Goal: Task Accomplishment & Management: Manage account settings

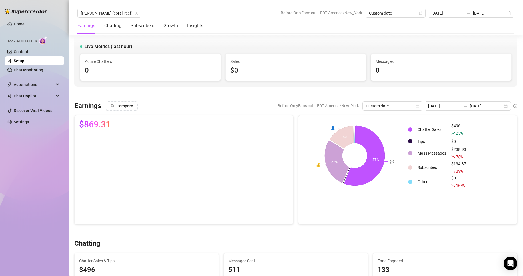
click at [27, 123] on link "Settings" at bounding box center [21, 122] width 15 height 5
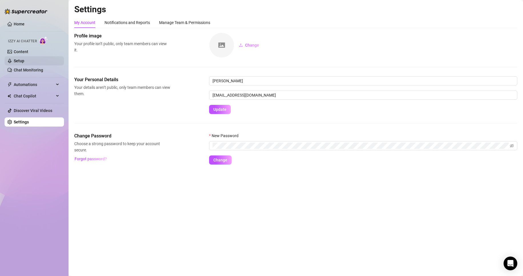
click at [15, 60] on link "Setup" at bounding box center [19, 61] width 11 height 5
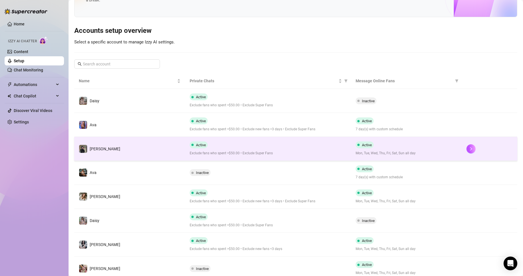
scroll to position [58, 0]
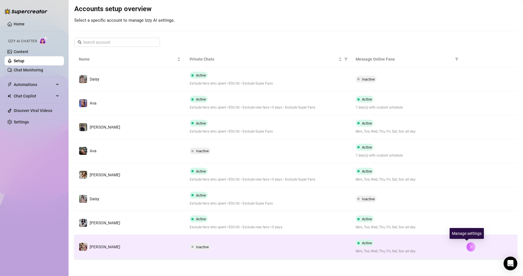
click at [469, 245] on icon "right" at bounding box center [471, 247] width 4 height 4
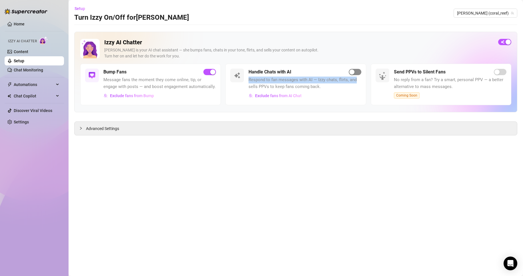
drag, startPoint x: 358, startPoint y: 77, endPoint x: 357, endPoint y: 73, distance: 3.5
click at [357, 73] on div "Handle Chats with AI Respond to fan messages with AI — Izzy chats, flirts, and …" at bounding box center [304, 85] width 113 height 32
click at [357, 73] on span "button" at bounding box center [355, 72] width 13 height 6
click at [21, 63] on link "Setup" at bounding box center [19, 61] width 11 height 5
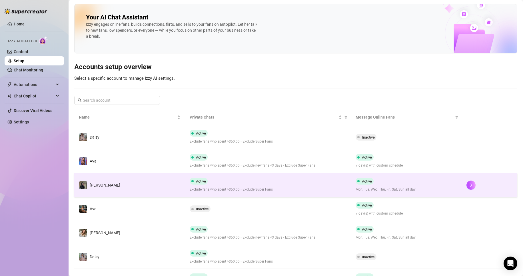
scroll to position [58, 0]
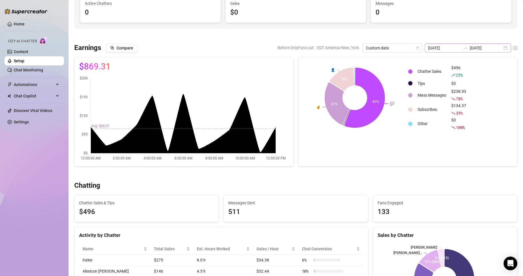
click at [502, 48] on div "[DATE] [DATE]" at bounding box center [468, 47] width 86 height 9
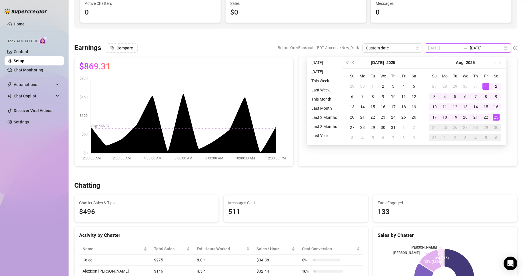
type input "[DATE]"
click at [484, 88] on div "1" at bounding box center [485, 86] width 7 height 7
type input "[DATE]"
click at [497, 118] on div "23" at bounding box center [496, 117] width 7 height 7
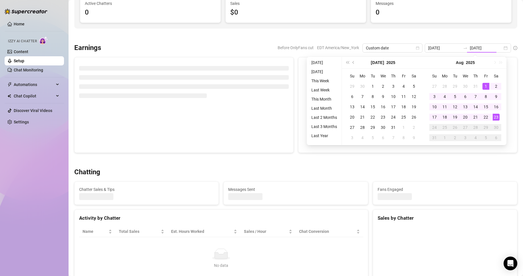
type input "[DATE]"
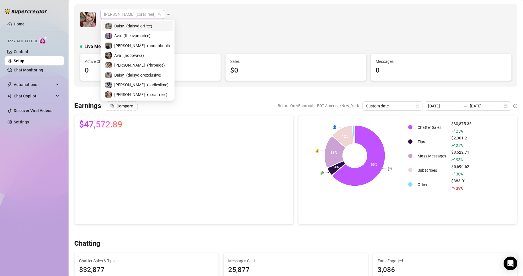
click at [134, 15] on span "[PERSON_NAME] (coral_reef)" at bounding box center [132, 14] width 57 height 9
click at [136, 37] on span "( theavamariee )" at bounding box center [136, 36] width 27 height 6
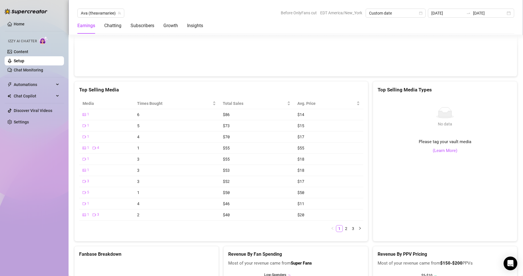
scroll to position [1137, 0]
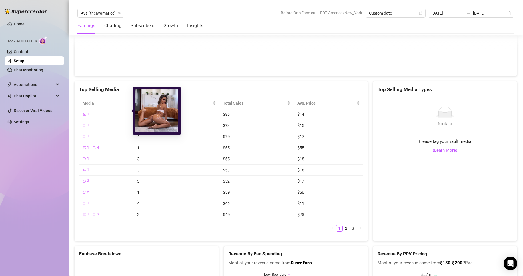
click at [85, 113] on icon "picture" at bounding box center [84, 114] width 3 height 3
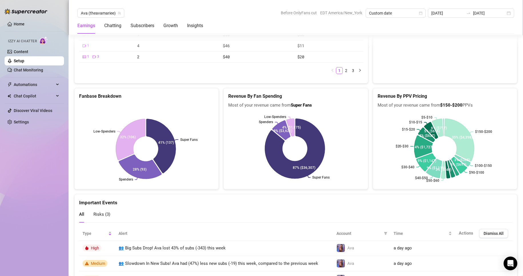
scroll to position [1327, 0]
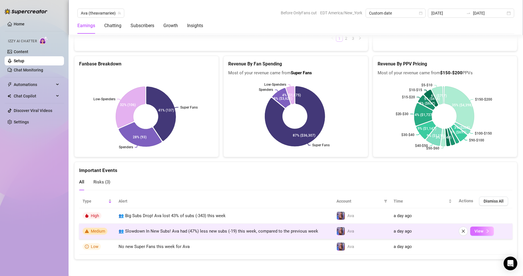
click at [476, 232] on span "View" at bounding box center [478, 231] width 9 height 5
click at [478, 231] on span "View" at bounding box center [478, 231] width 9 height 5
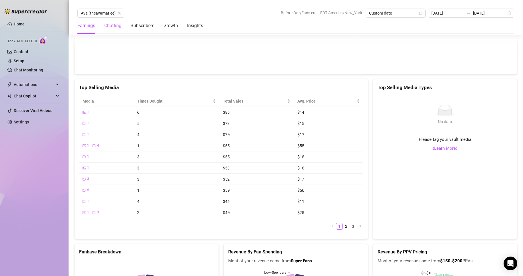
scroll to position [1124, 0]
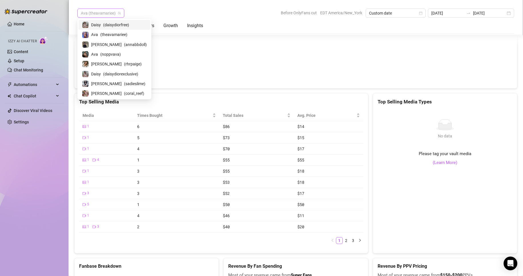
click at [116, 14] on span "Ava (theavamariee)" at bounding box center [101, 13] width 40 height 9
click at [124, 82] on span "( sadieslime )" at bounding box center [134, 84] width 21 height 6
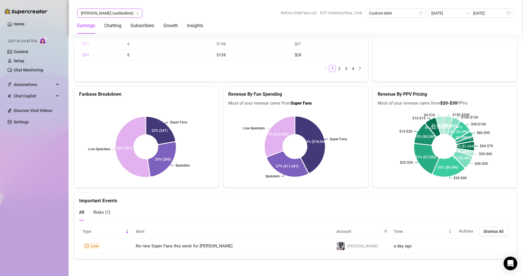
scroll to position [1296, 0]
click at [95, 210] on span "Risks ( 1 )" at bounding box center [101, 212] width 17 height 5
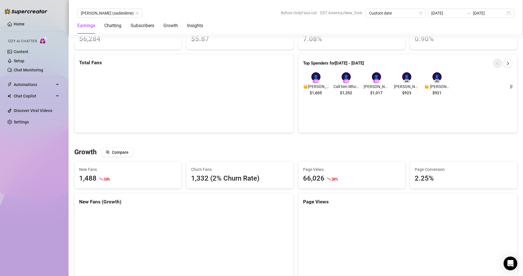
scroll to position [406, 0]
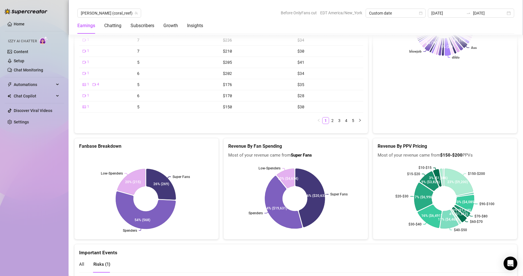
scroll to position [1312, 0]
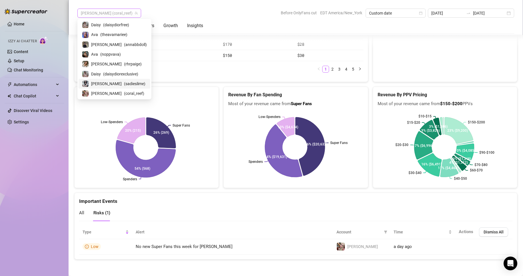
click at [97, 15] on span "[PERSON_NAME] (coral_reef)" at bounding box center [109, 13] width 57 height 9
click at [100, 73] on span "Daisy" at bounding box center [96, 74] width 10 height 6
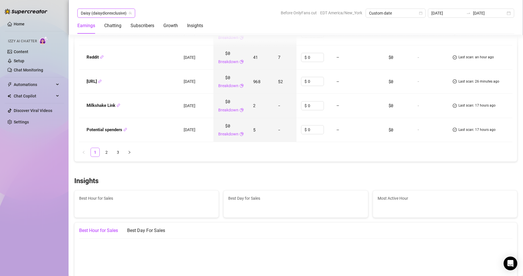
scroll to position [1259, 0]
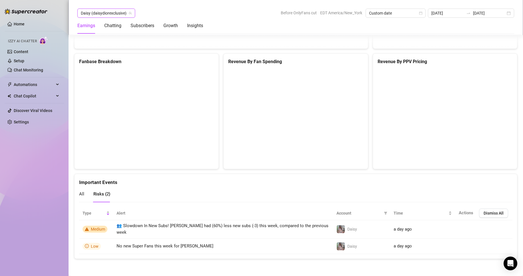
click at [124, 13] on span "Daisy (daisydiorexclusive)" at bounding box center [106, 13] width 51 height 9
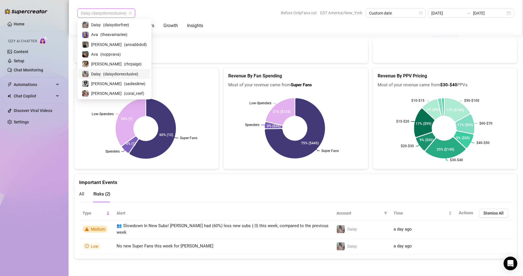
scroll to position [1245, 0]
click at [97, 65] on span "[PERSON_NAME]" at bounding box center [106, 64] width 31 height 6
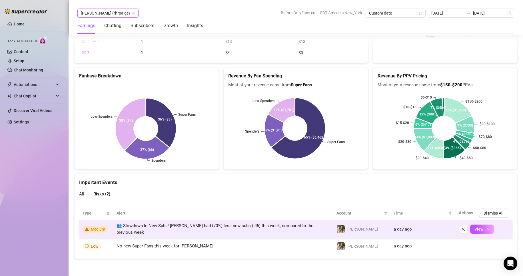
scroll to position [1277, 0]
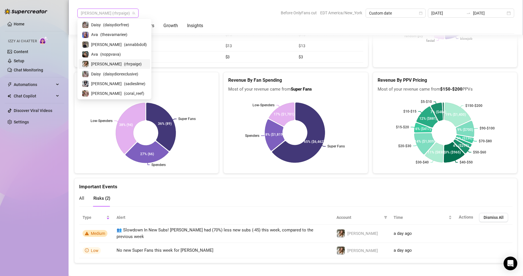
click at [111, 11] on span "[PERSON_NAME] (rhrpaige)" at bounding box center [108, 13] width 54 height 9
click at [107, 37] on span "( theavamariee )" at bounding box center [113, 34] width 27 height 6
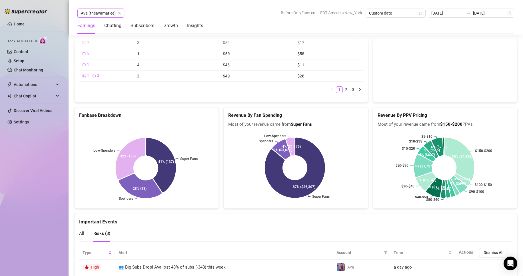
scroll to position [1327, 0]
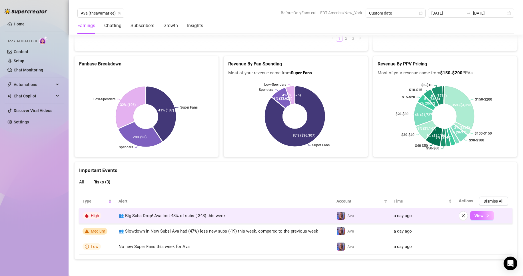
click at [485, 211] on button "View" at bounding box center [482, 215] width 24 height 9
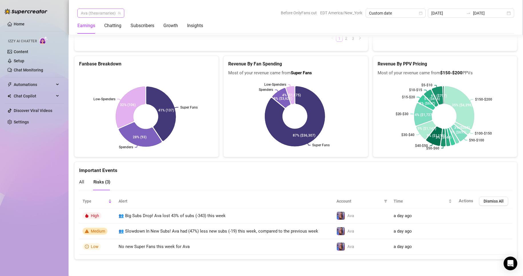
click at [110, 11] on span "Ava (theavamariee)" at bounding box center [101, 13] width 40 height 9
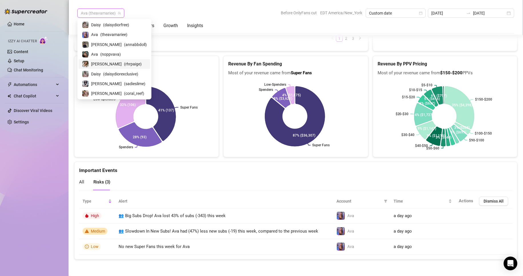
click at [124, 64] on span "( rhrpaige )" at bounding box center [133, 64] width 18 height 6
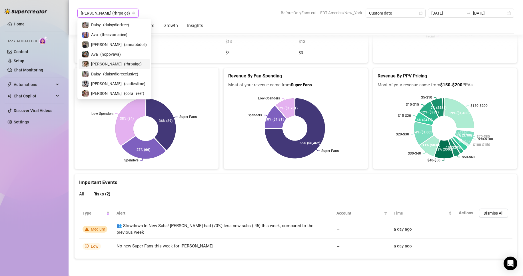
scroll to position [1277, 0]
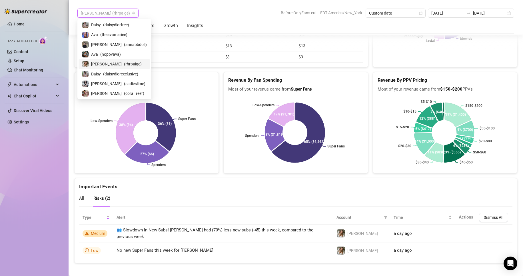
click at [108, 13] on span "[PERSON_NAME] (rhrpaige)" at bounding box center [108, 13] width 54 height 9
click at [102, 25] on div "Daisy ( daisydiorfree )" at bounding box center [114, 24] width 65 height 7
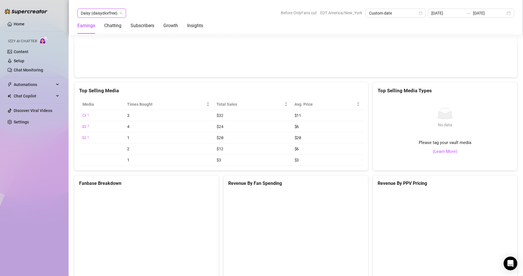
scroll to position [1253, 0]
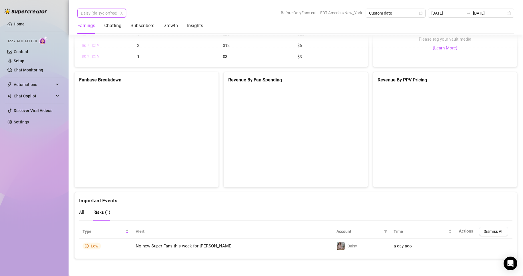
click at [109, 14] on span "Daisy (daisydiorfree)" at bounding box center [102, 13] width 42 height 9
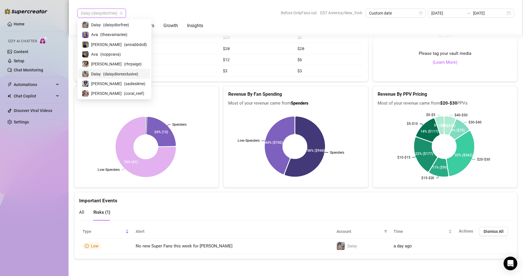
click at [105, 74] on span "( daisydiorexclusive )" at bounding box center [120, 74] width 35 height 6
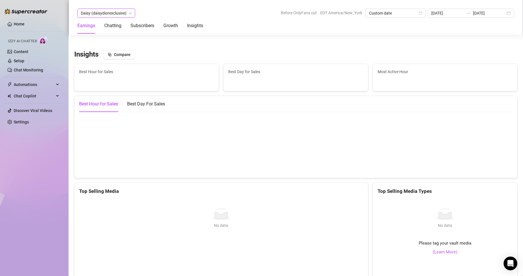
scroll to position [1245, 0]
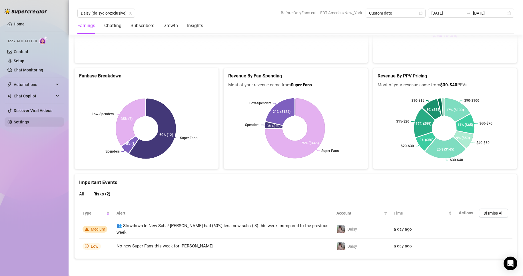
click at [24, 121] on link "Settings" at bounding box center [21, 122] width 15 height 5
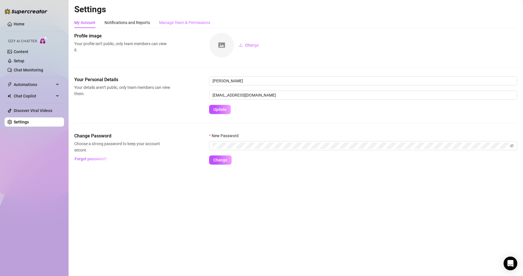
click at [177, 19] on div "Manage Team & Permissions" at bounding box center [184, 22] width 51 height 11
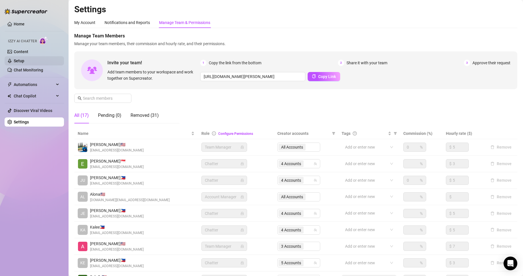
click at [19, 62] on link "Setup" at bounding box center [19, 61] width 11 height 5
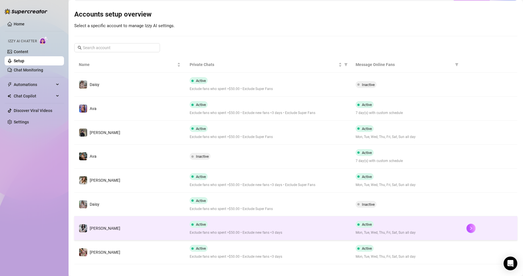
scroll to position [58, 0]
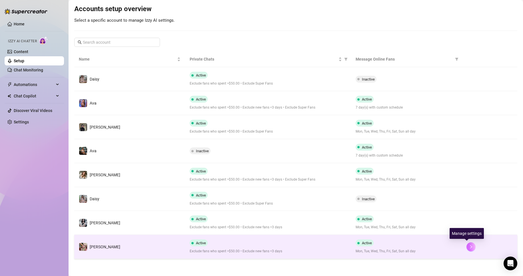
click at [466, 247] on button "button" at bounding box center [470, 246] width 9 height 9
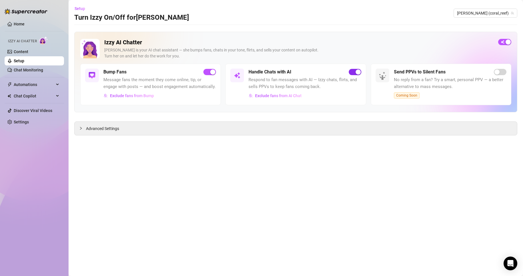
click at [352, 74] on span "button" at bounding box center [355, 72] width 13 height 6
